Goal: Task Accomplishment & Management: Complete application form

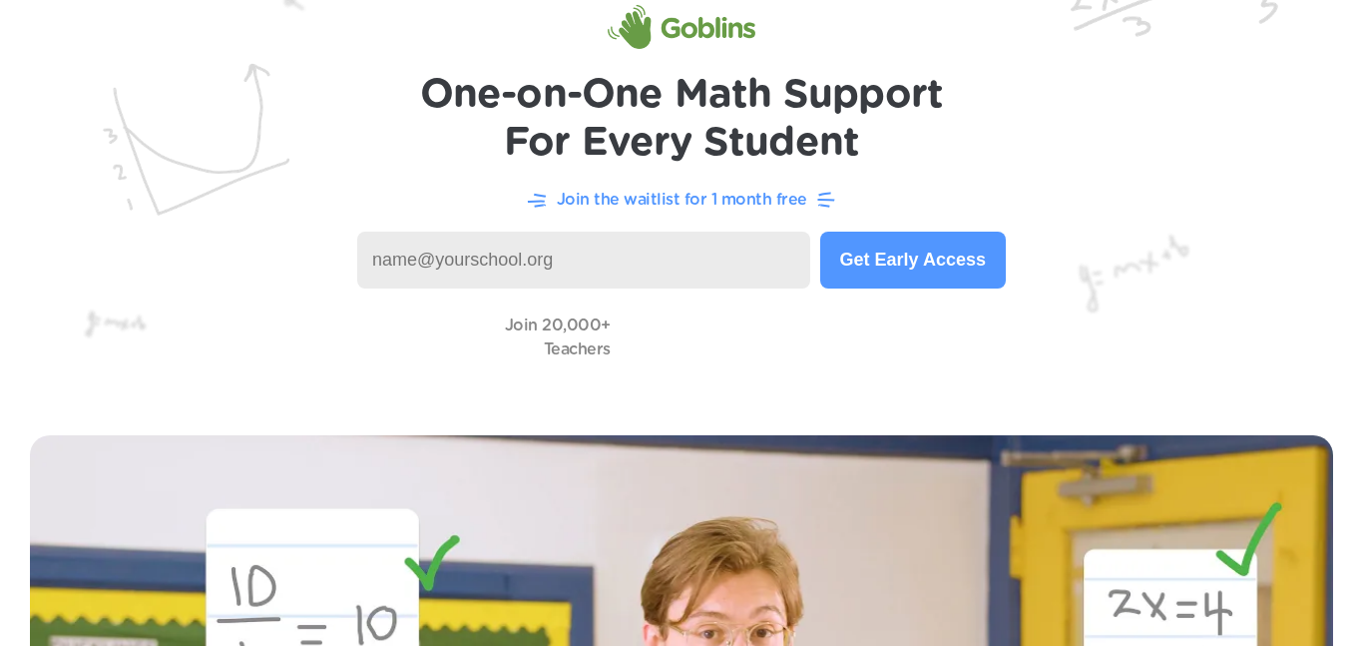
scroll to position [98, 0]
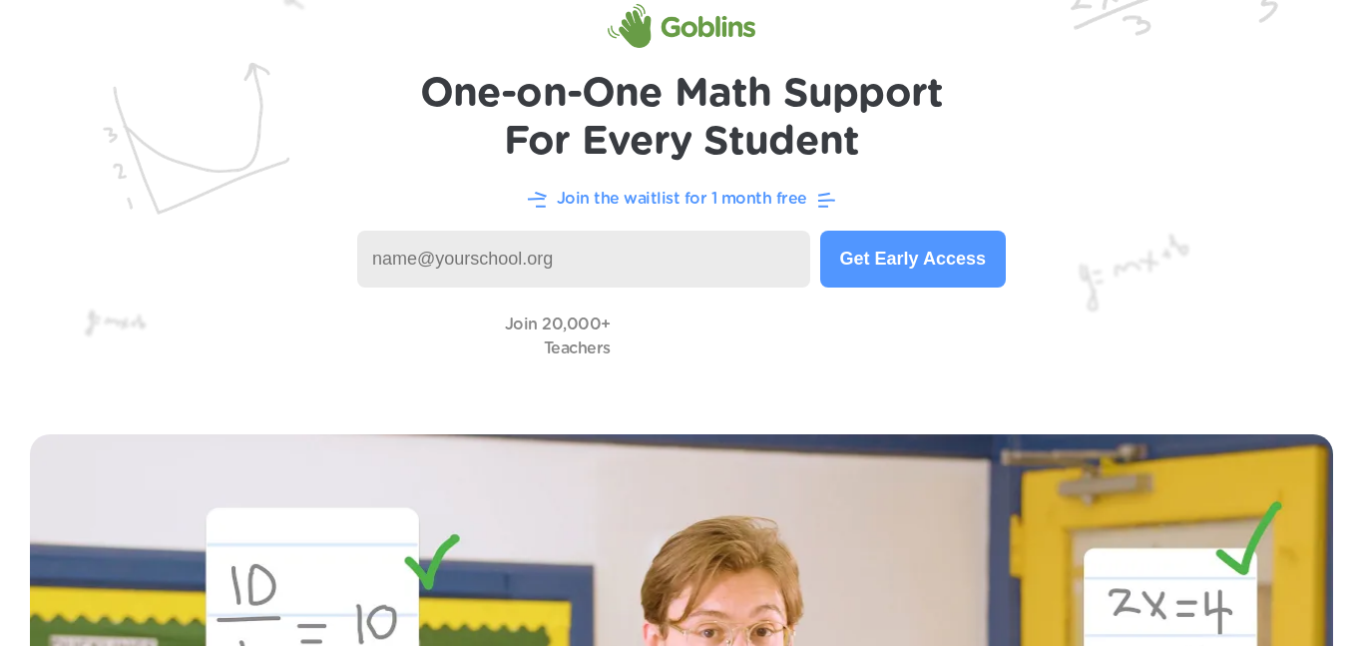
click at [723, 250] on input at bounding box center [583, 259] width 453 height 57
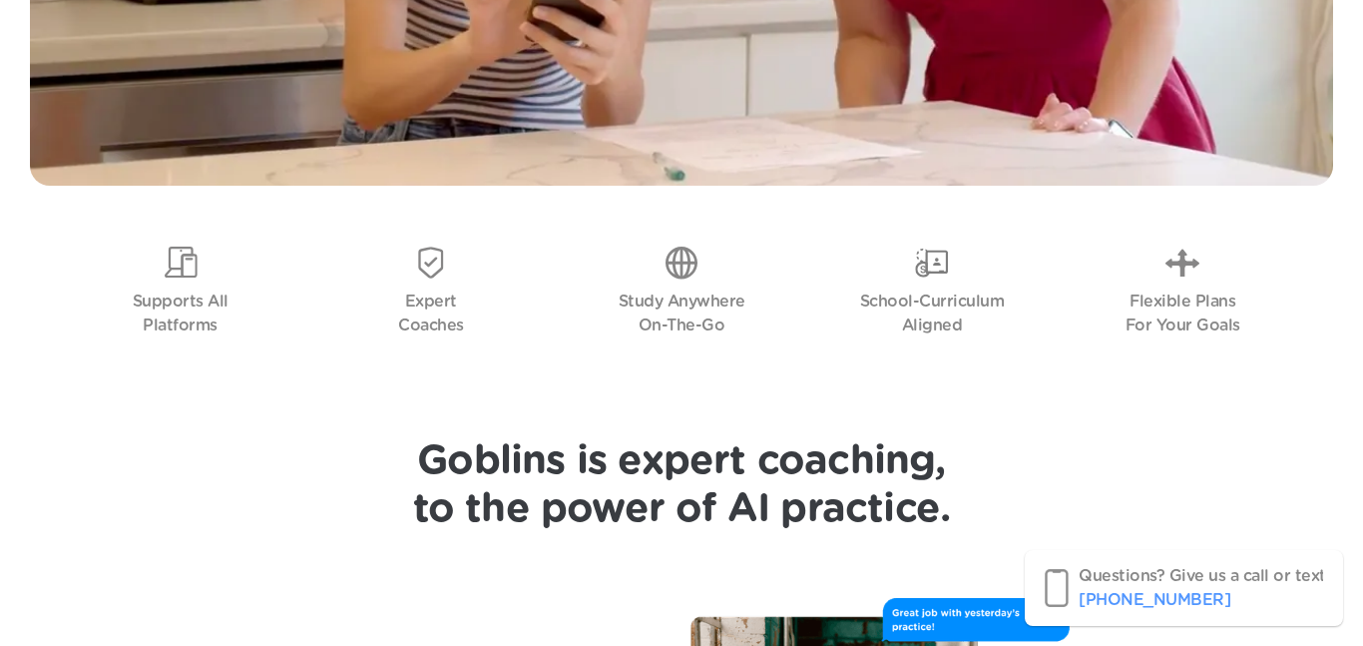
scroll to position [1156, 0]
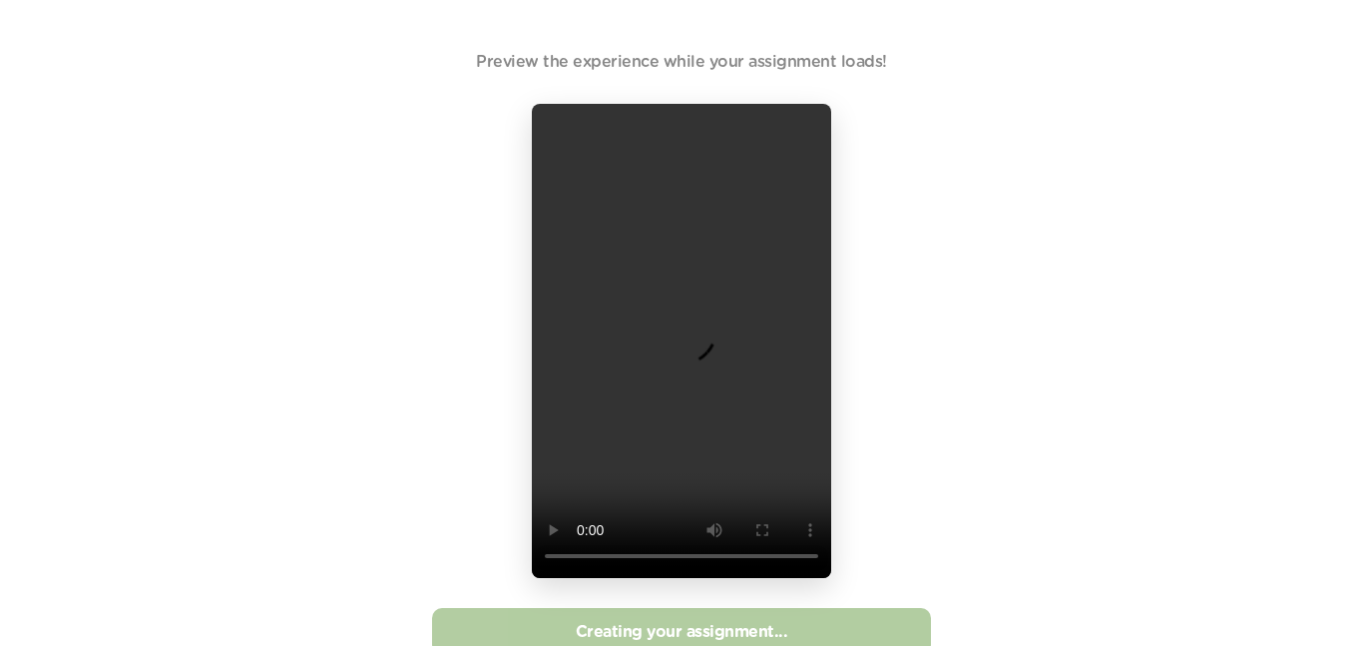
scroll to position [59, 0]
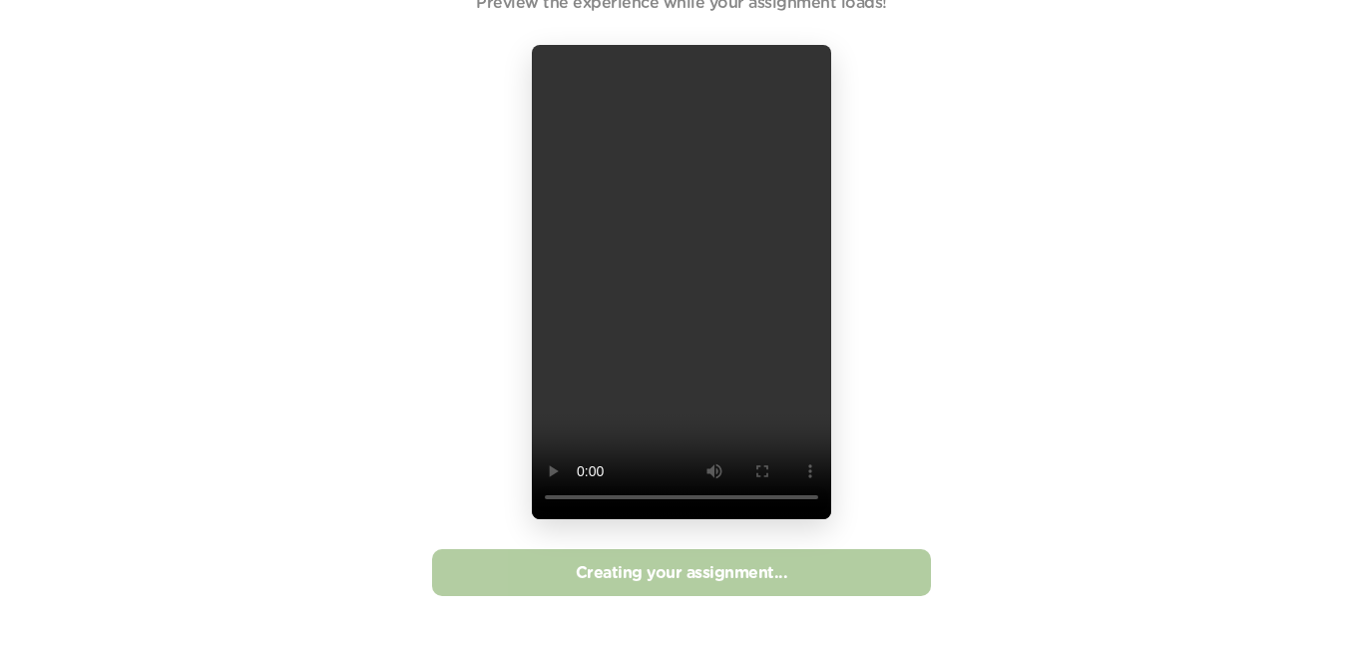
click at [1148, 277] on div "Preview the experience while your assignment loads! Creating your assignment..." at bounding box center [681, 293] width 1363 height 705
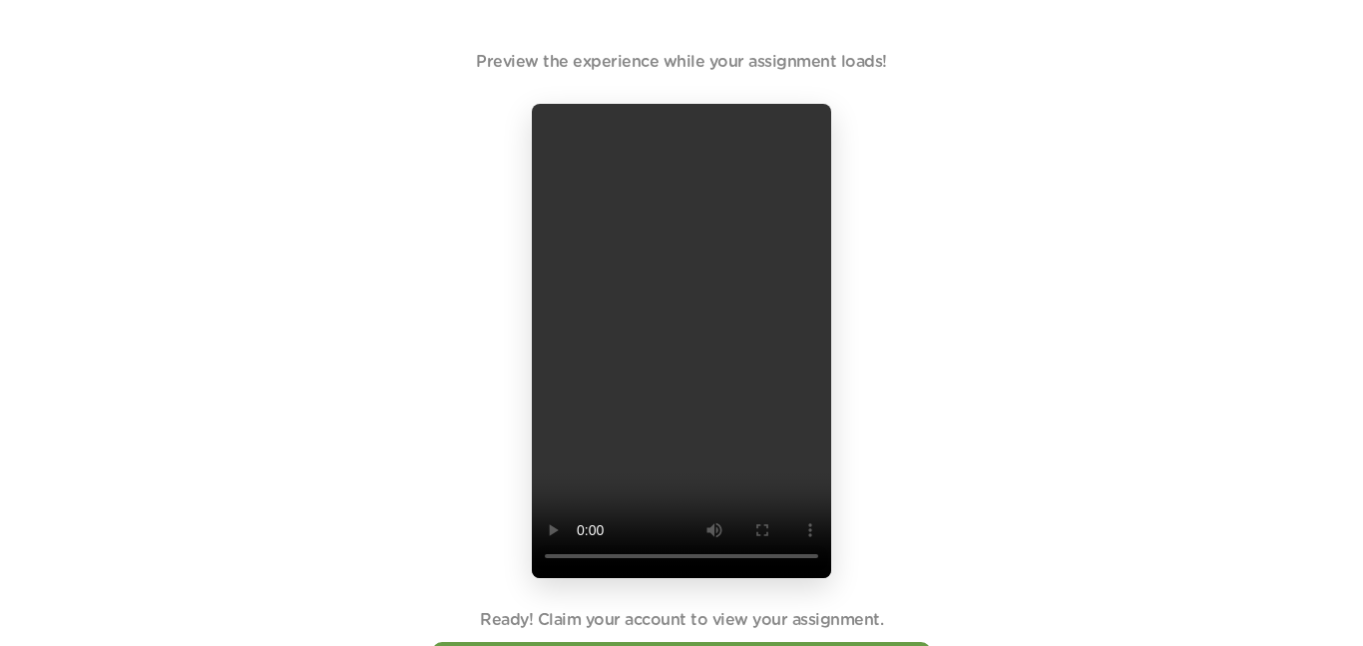
scroll to position [93, 0]
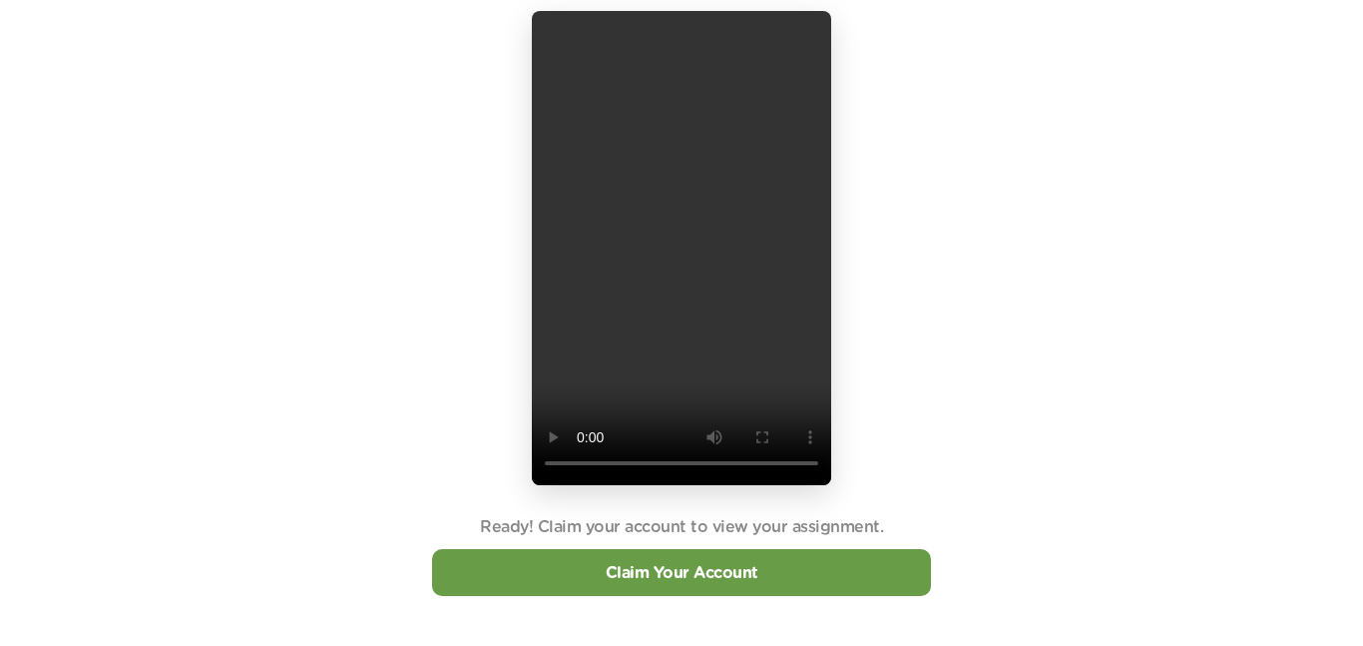
click at [857, 556] on div "Claim Your Account" at bounding box center [681, 572] width 499 height 47
